Goal: Transaction & Acquisition: Book appointment/travel/reservation

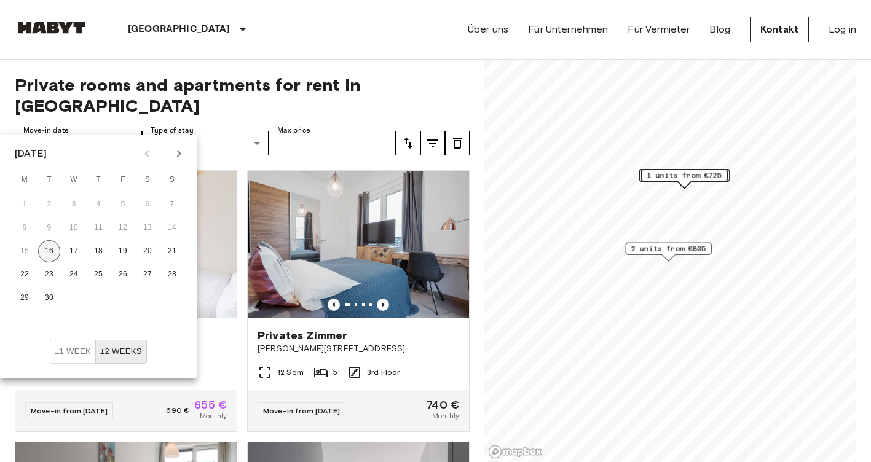
click at [50, 254] on button "16" at bounding box center [49, 251] width 22 height 22
type input "**********"
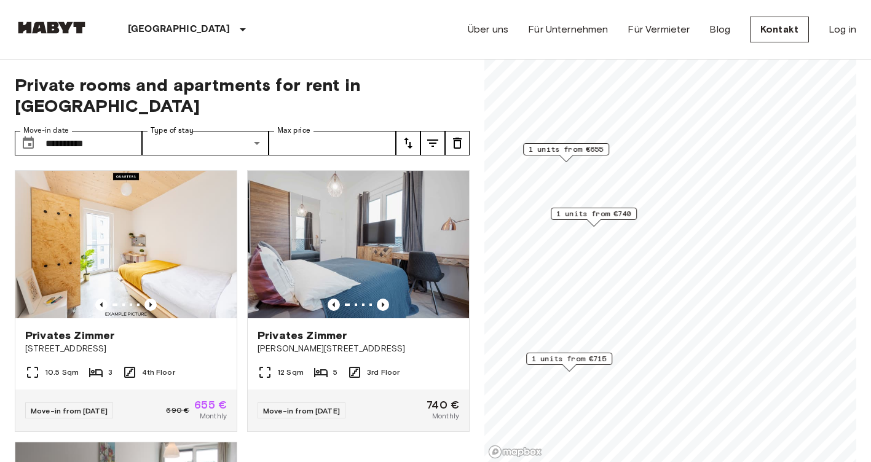
click at [403, 136] on icon "tune" at bounding box center [408, 143] width 15 height 15
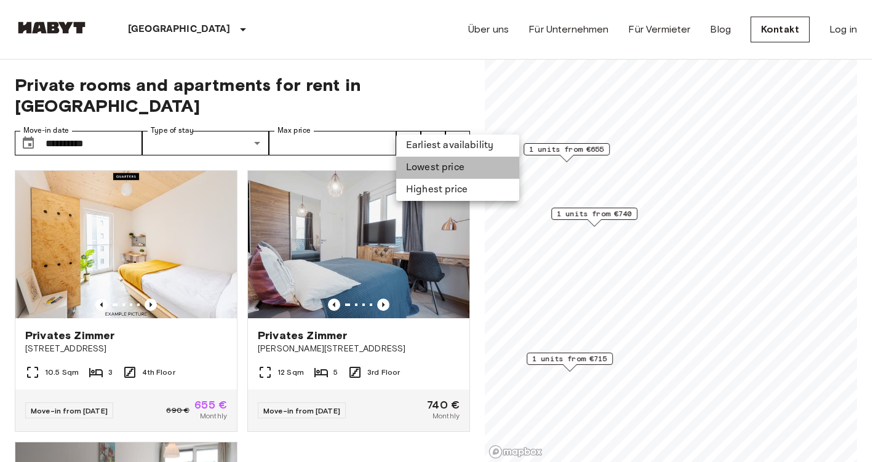
click at [415, 166] on li "Lowest price" at bounding box center [457, 168] width 123 height 22
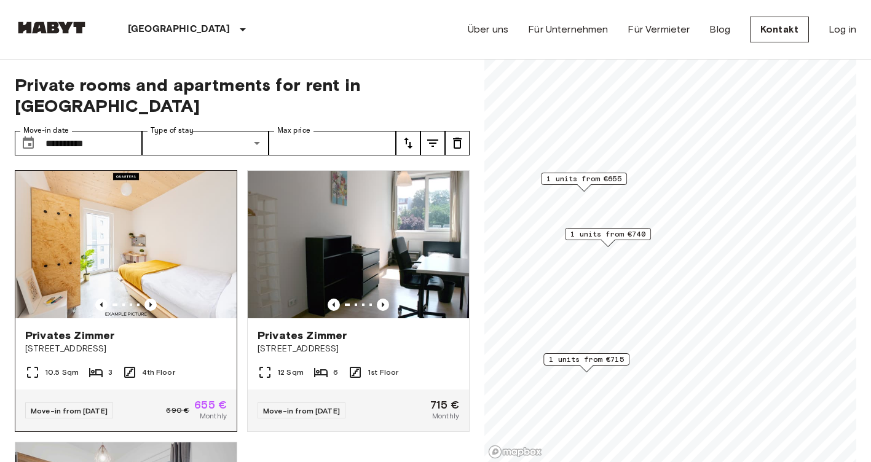
click at [82, 171] on img at bounding box center [125, 245] width 221 height 148
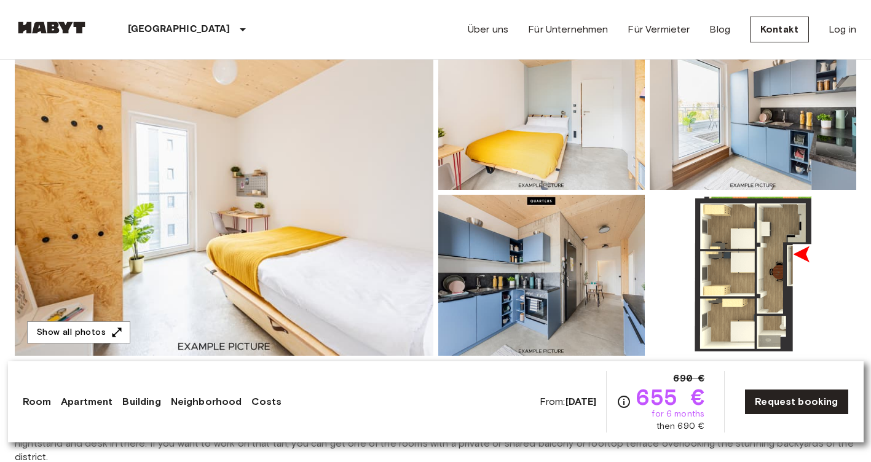
scroll to position [141, 0]
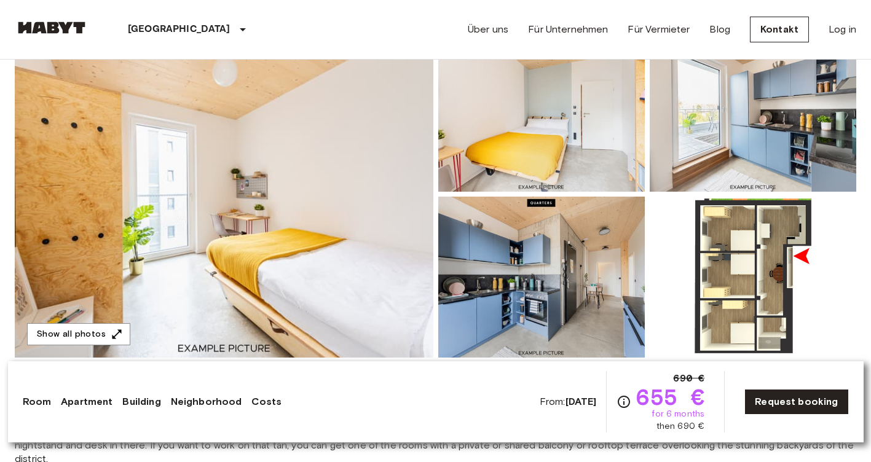
click at [741, 113] on img at bounding box center [753, 111] width 207 height 161
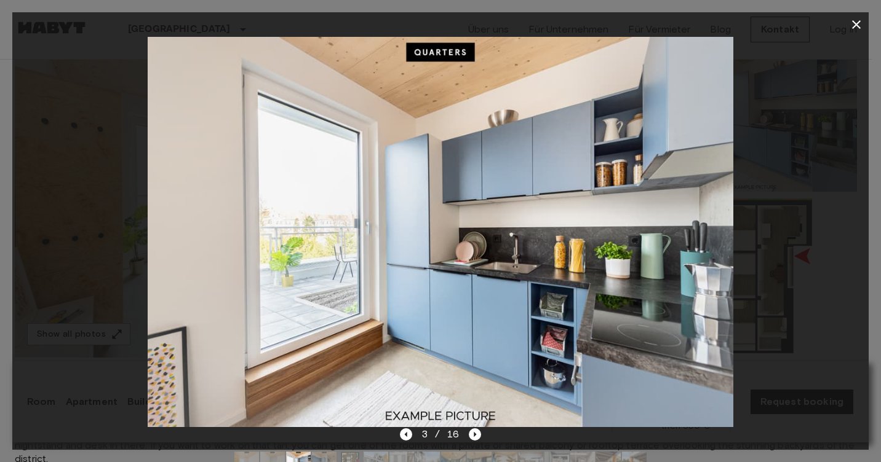
click at [850, 25] on icon "button" at bounding box center [856, 24] width 15 height 15
